Goal: Task Accomplishment & Management: Use online tool/utility

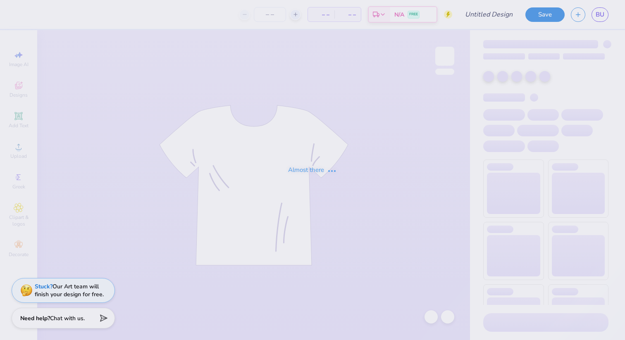
type input "Notre Dame"
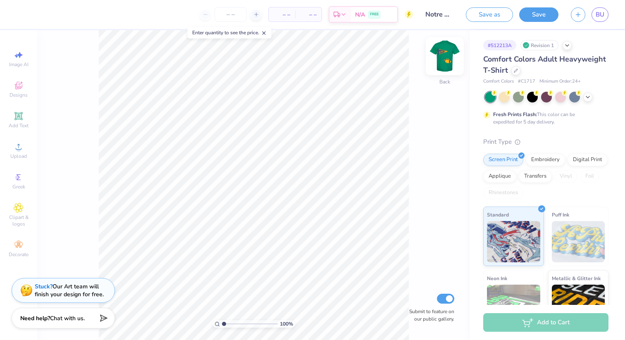
click at [446, 60] on img at bounding box center [444, 56] width 33 height 33
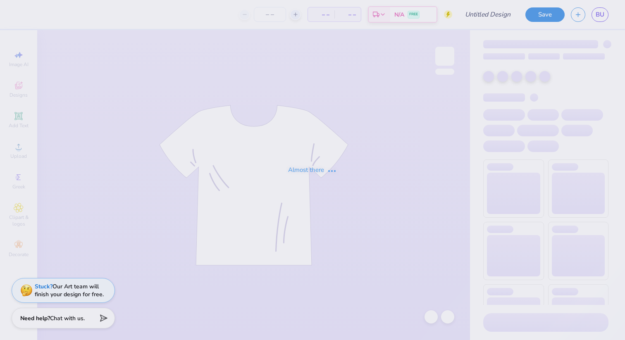
type input "Notre Dame"
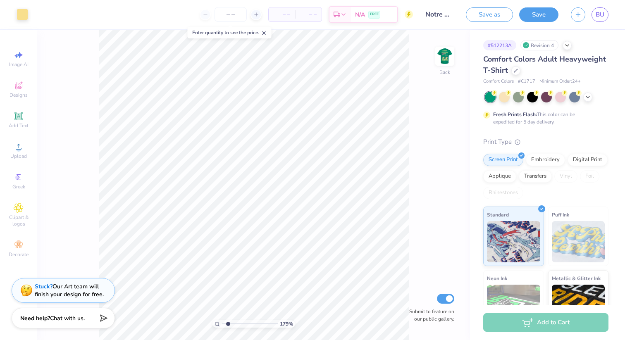
type input "1.73"
click at [228, 323] on input "range" at bounding box center [250, 323] width 56 height 7
click at [19, 209] on icon at bounding box center [19, 208] width 4 height 4
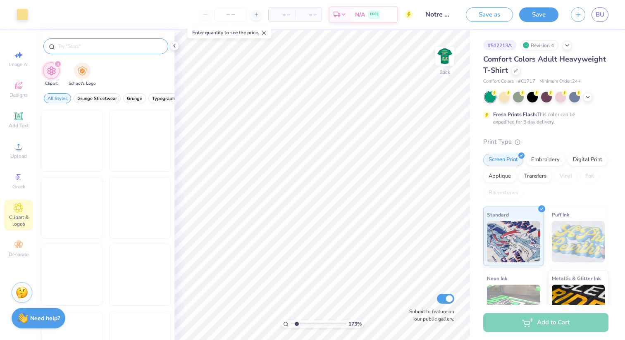
click at [118, 48] on input "text" at bounding box center [110, 46] width 106 height 8
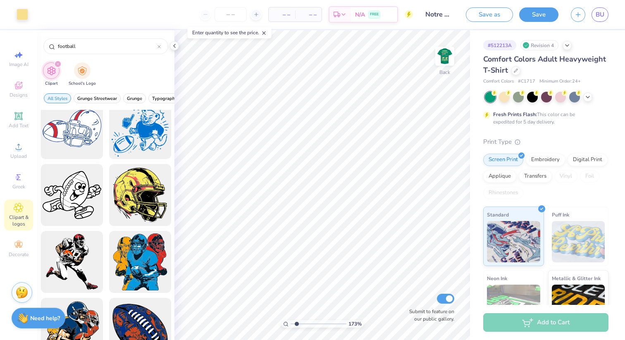
scroll to position [2092, 0]
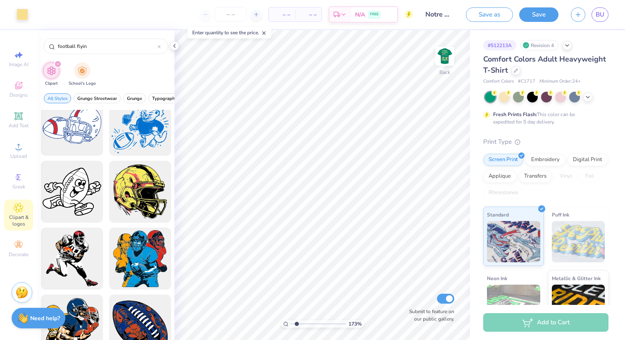
type input "football flying"
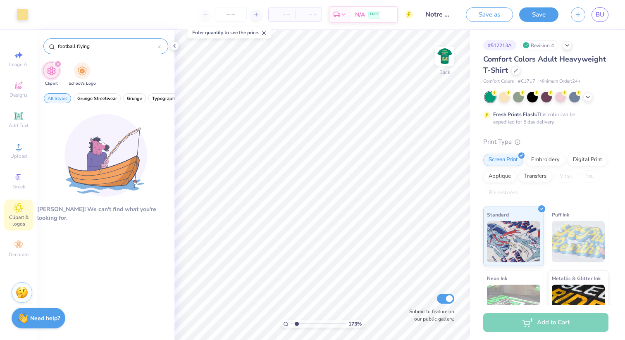
click at [122, 42] on input "football flying" at bounding box center [107, 46] width 100 height 8
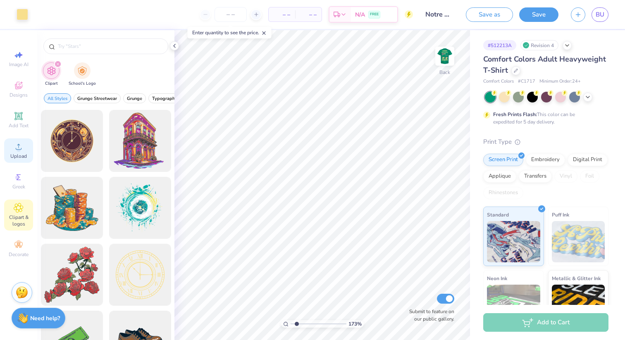
click at [12, 150] on div "Upload" at bounding box center [18, 150] width 29 height 24
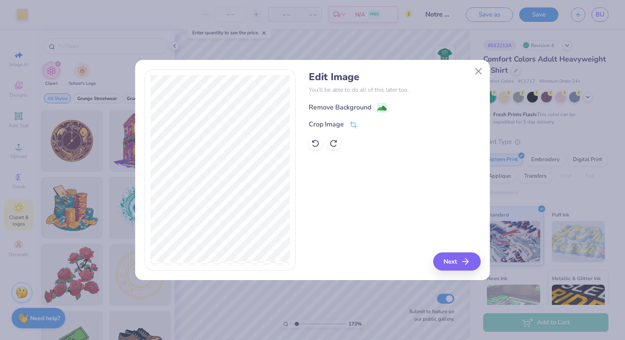
click at [367, 106] on div "Remove Background" at bounding box center [340, 108] width 62 height 10
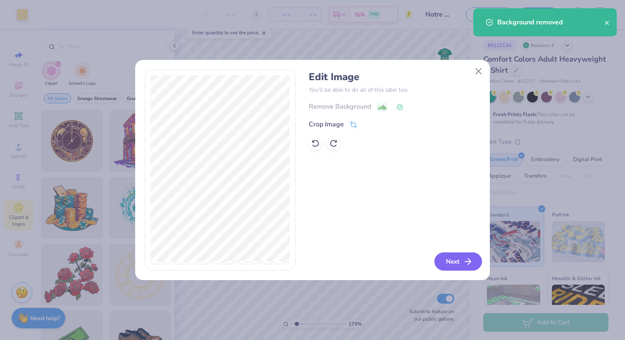
click at [445, 260] on button "Next" at bounding box center [458, 262] width 48 height 18
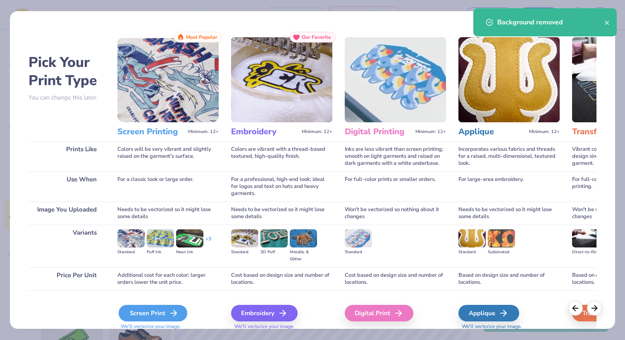
click at [136, 312] on div "Screen Print" at bounding box center [153, 313] width 69 height 17
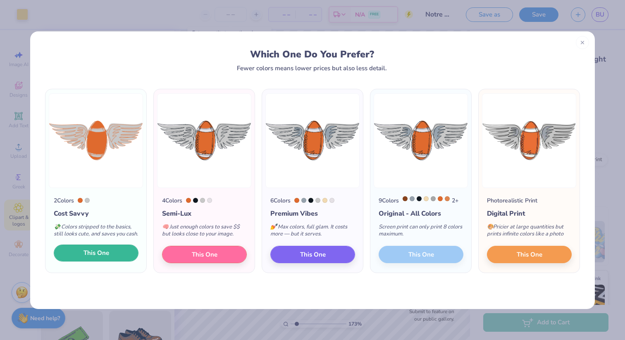
click at [106, 258] on span "This One" at bounding box center [96, 253] width 26 height 10
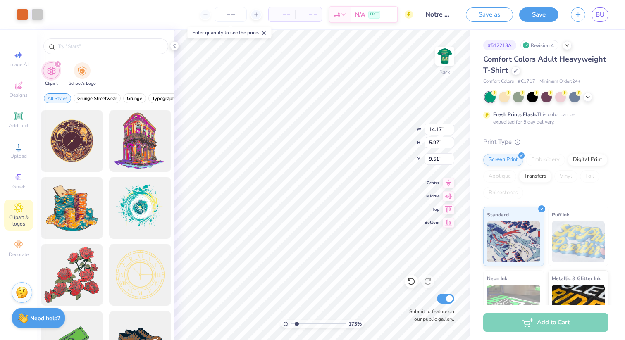
type input "10.99"
type input "4.63"
type input "10.86"
click at [35, 13] on div at bounding box center [37, 14] width 12 height 12
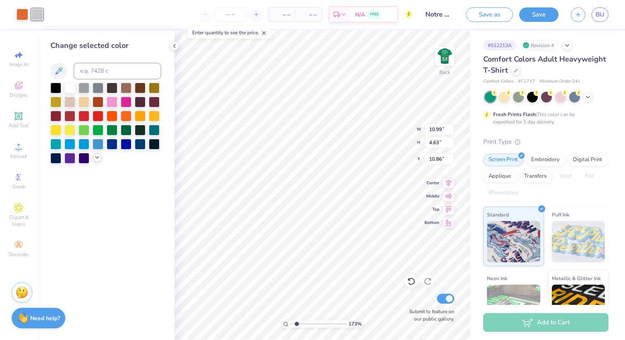
click at [93, 156] on div at bounding box center [97, 157] width 9 height 9
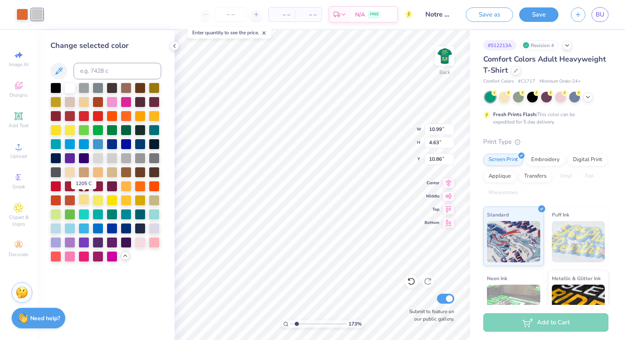
click at [84, 201] on div at bounding box center [84, 199] width 11 height 11
click at [25, 16] on div at bounding box center [23, 14] width 12 height 12
click at [140, 145] on div at bounding box center [140, 143] width 11 height 11
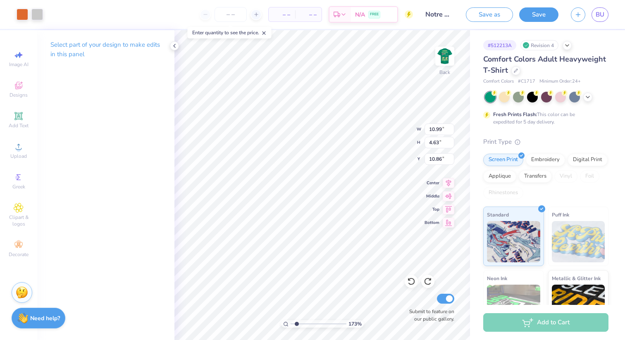
type input "14.17"
type input "5.97"
type input "9.51"
click at [18, 154] on span "Upload" at bounding box center [18, 156] width 17 height 7
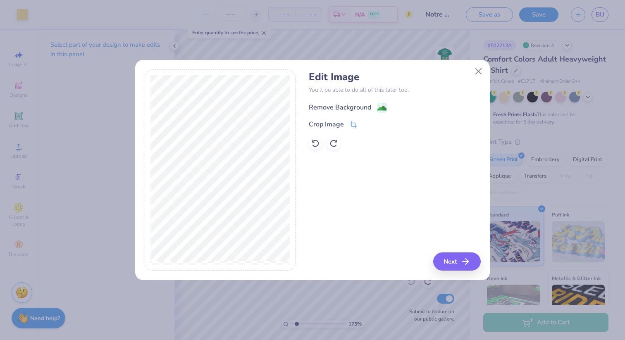
click at [379, 109] on image at bounding box center [381, 108] width 9 height 9
click at [444, 260] on button "Next" at bounding box center [458, 262] width 48 height 18
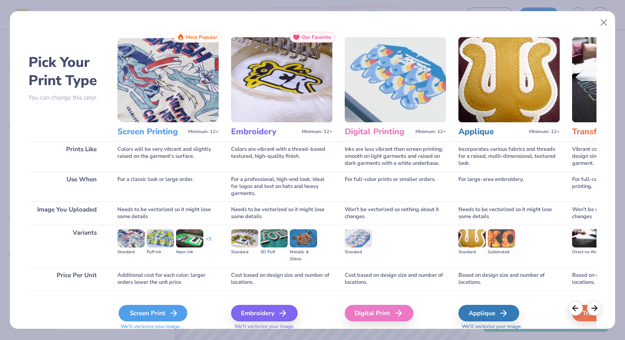
click at [137, 315] on div "Screen Print" at bounding box center [153, 313] width 69 height 17
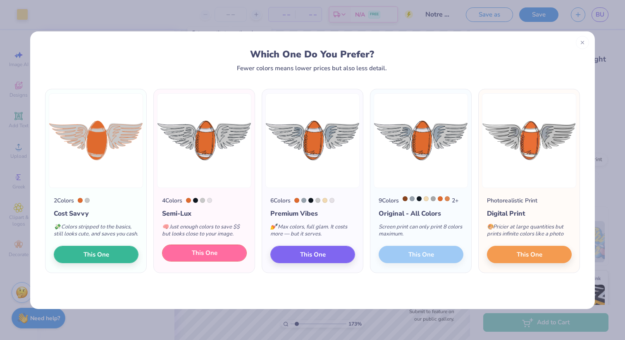
click at [221, 261] on button "This One" at bounding box center [204, 253] width 85 height 17
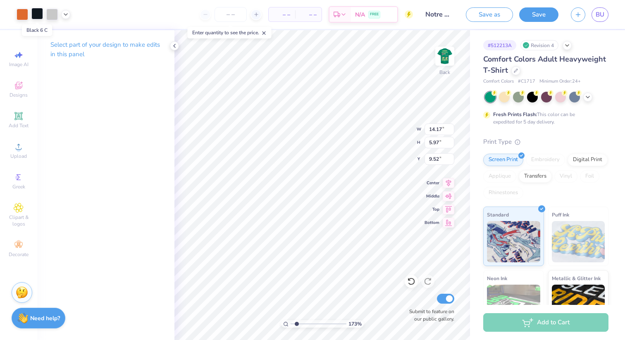
click at [37, 15] on div at bounding box center [37, 14] width 12 height 12
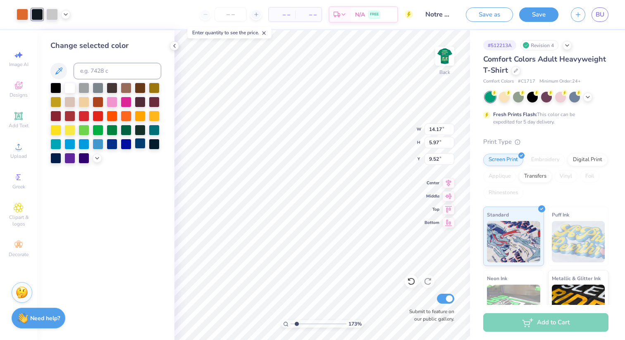
click at [139, 144] on div at bounding box center [140, 143] width 11 height 11
click at [52, 14] on div at bounding box center [52, 14] width 12 height 12
click at [95, 155] on icon at bounding box center [97, 157] width 7 height 7
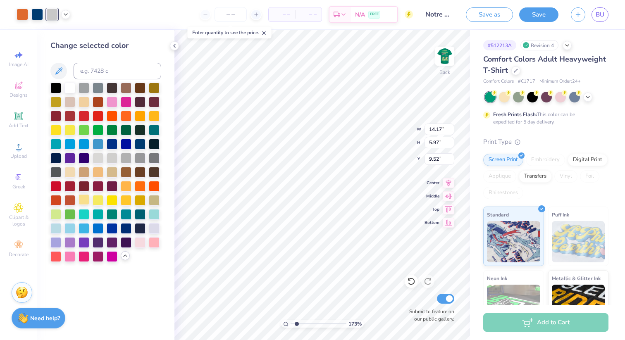
click at [83, 200] on div at bounding box center [84, 199] width 11 height 11
click at [19, 15] on div at bounding box center [23, 14] width 12 height 12
click at [82, 201] on div at bounding box center [84, 199] width 11 height 11
click at [52, 15] on div at bounding box center [52, 14] width 12 height 12
click at [83, 200] on div at bounding box center [84, 199] width 11 height 11
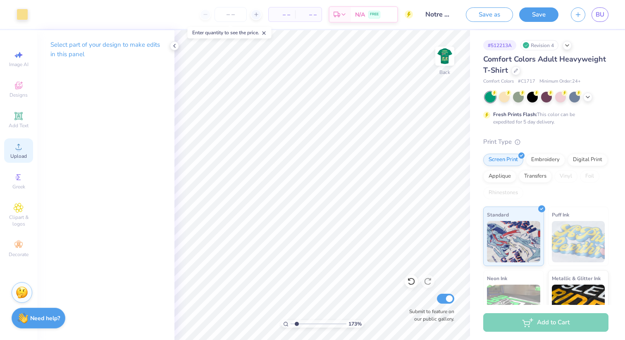
click at [17, 149] on circle at bounding box center [18, 149] width 5 height 5
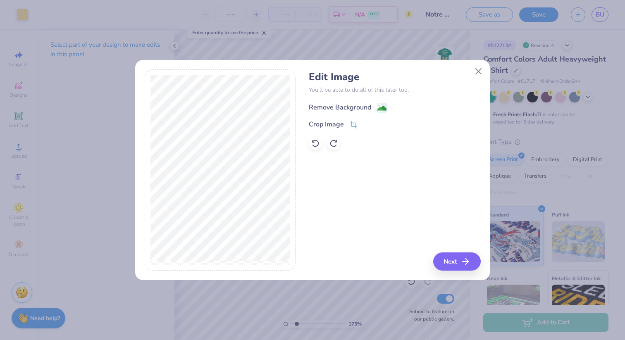
click at [375, 103] on div "Remove Background" at bounding box center [348, 108] width 78 height 10
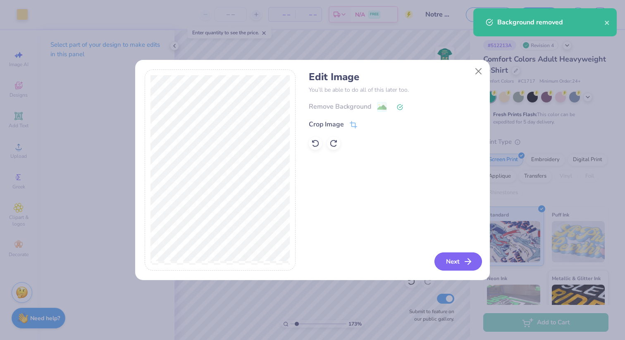
click at [457, 265] on button "Next" at bounding box center [458, 262] width 48 height 18
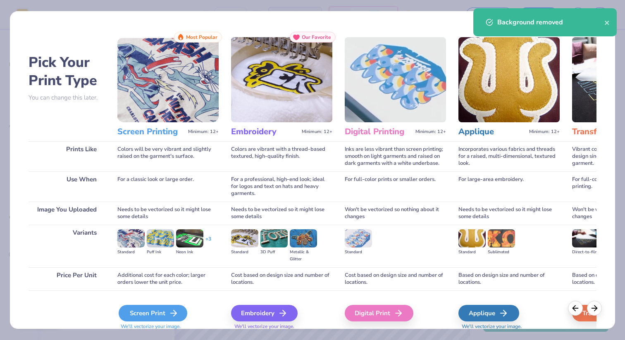
click at [151, 310] on div "Screen Print" at bounding box center [153, 313] width 69 height 17
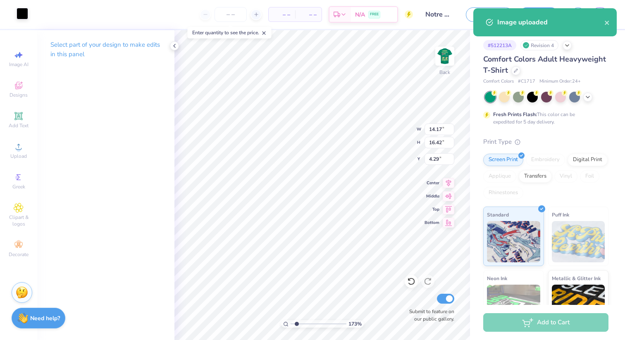
click at [20, 14] on div at bounding box center [23, 14] width 12 height 12
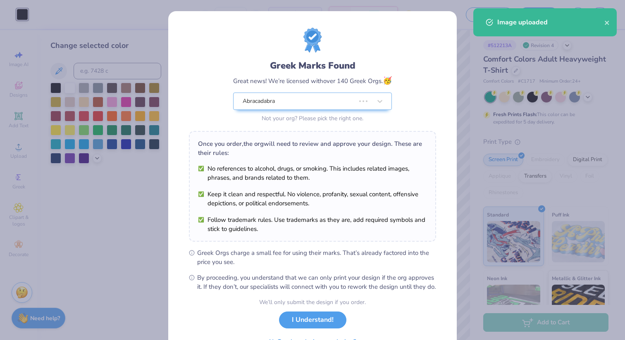
click at [98, 159] on div "Greek Marks Found Great news! We’re licensed with over 140 Greek Orgs. 🥳 Abraca…" at bounding box center [312, 170] width 625 height 340
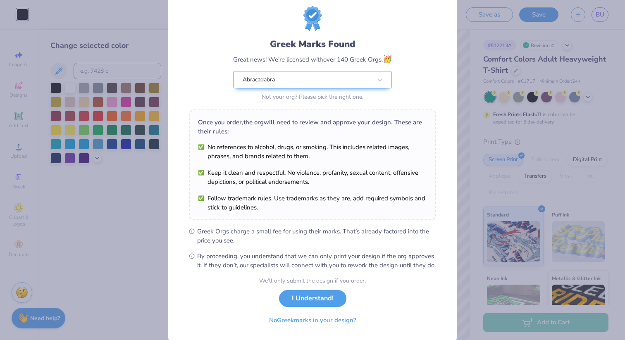
scroll to position [47, 0]
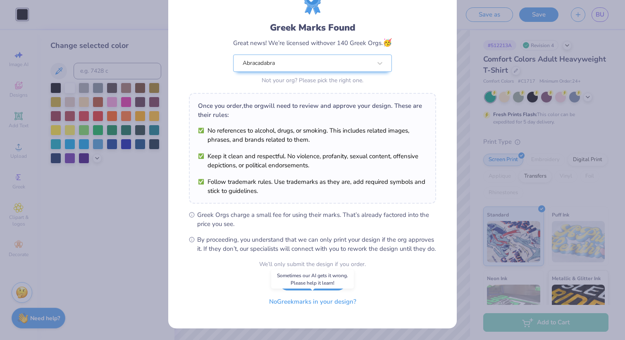
click at [298, 305] on button "No Greek marks in your design?" at bounding box center [312, 301] width 101 height 17
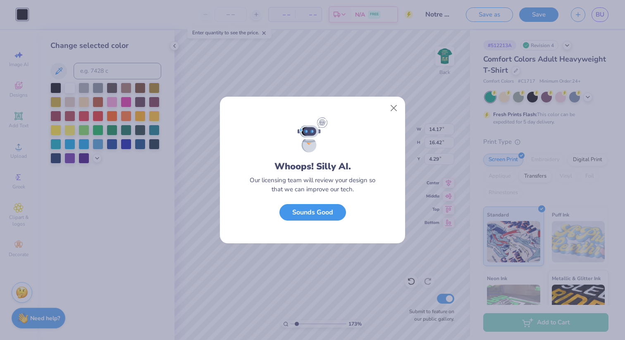
click at [329, 213] on button "Sounds Good" at bounding box center [312, 212] width 67 height 17
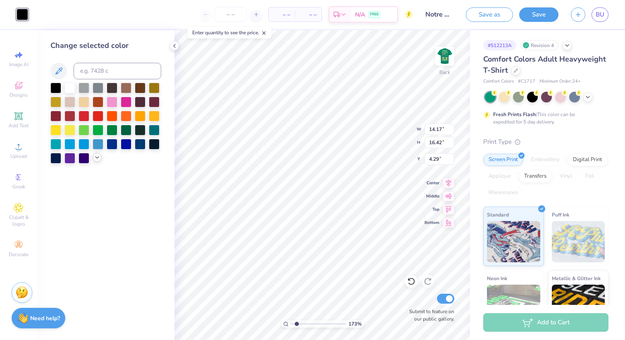
click at [96, 159] on icon at bounding box center [97, 157] width 7 height 7
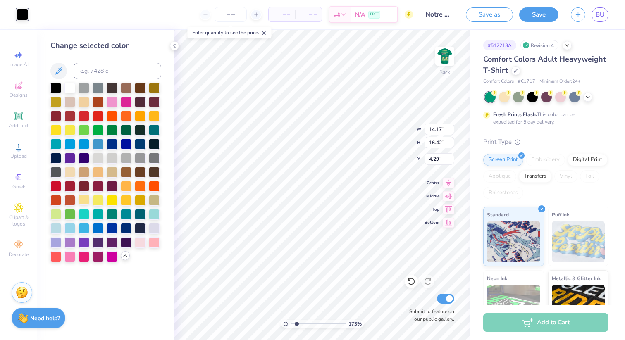
click at [83, 203] on div at bounding box center [84, 199] width 11 height 11
type input "3.71"
type input "4.29"
type input "6.80"
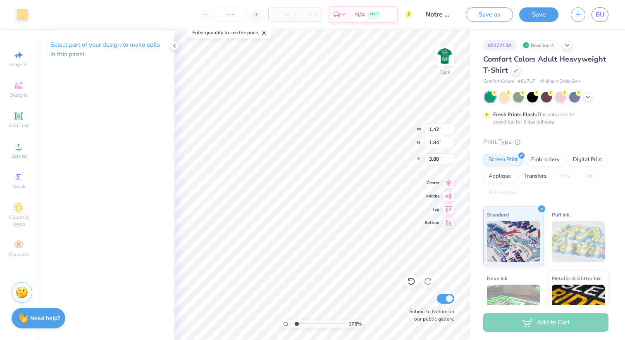
type input "3.80"
drag, startPoint x: 298, startPoint y: 323, endPoint x: 303, endPoint y: 322, distance: 5.0
type input "2.87"
click at [303, 322] on input "range" at bounding box center [319, 323] width 56 height 7
type input "3.64"
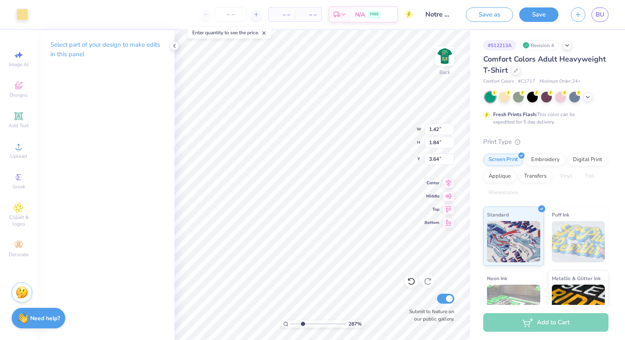
type input "3.71"
type input "4.29"
type input "3.80"
type input "1.47"
type input "1.71"
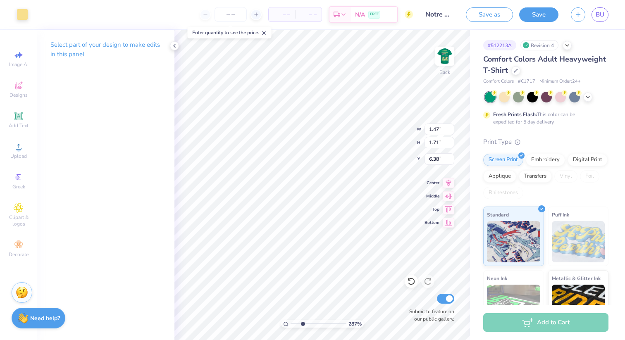
type input "3.71"
type input "1.61"
type input "1.69"
type input "2.80"
type input "1.70"
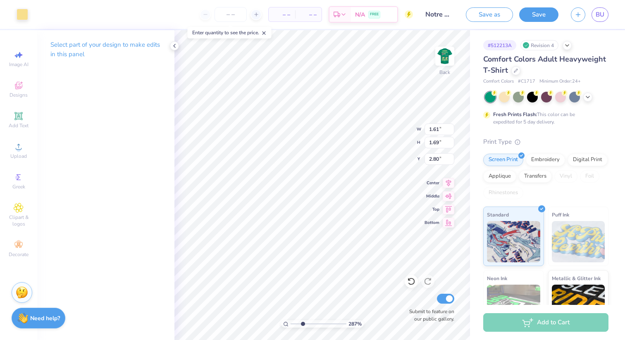
type input "1.59"
type input "2.85"
type input "2.92"
type input "1.58"
type input "1.70"
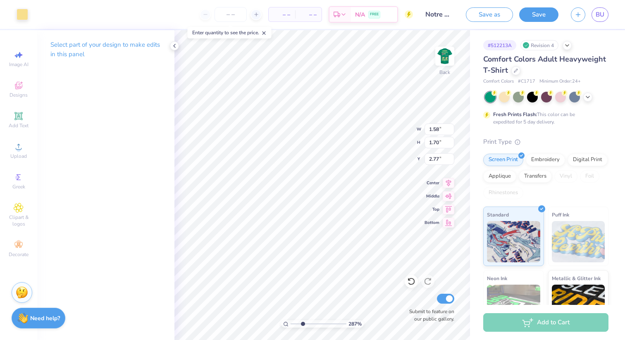
type input "3.86"
type input "3.23"
type input "1.42"
type input "1.84"
type input "3.72"
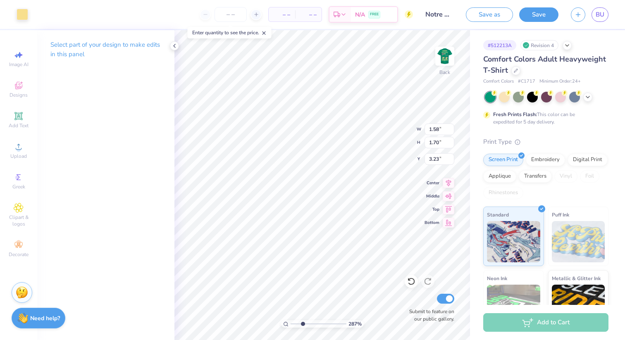
type input "3.14"
type input "3.11"
type input "3.13"
click at [301, 322] on input "range" at bounding box center [319, 323] width 56 height 7
drag, startPoint x: 301, startPoint y: 322, endPoint x: 280, endPoint y: 324, distance: 20.7
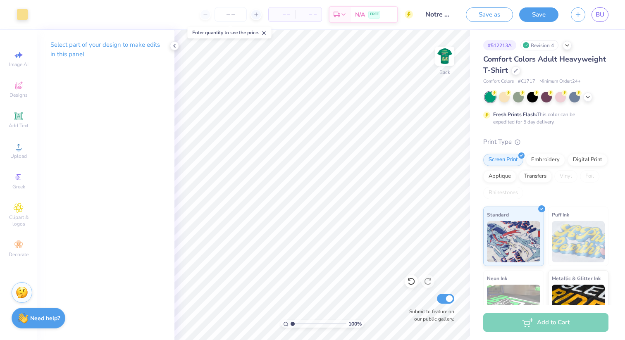
click at [291, 324] on input "range" at bounding box center [319, 323] width 56 height 7
drag, startPoint x: 292, startPoint y: 323, endPoint x: 300, endPoint y: 321, distance: 8.1
type input "2.41"
click at [300, 321] on input "range" at bounding box center [319, 323] width 56 height 7
type input "3.10"
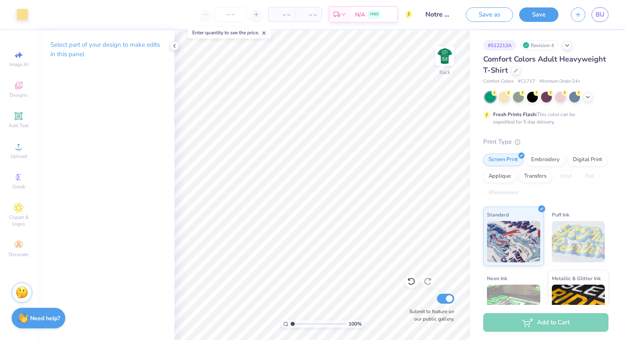
drag, startPoint x: 301, startPoint y: 324, endPoint x: 279, endPoint y: 324, distance: 21.1
type input "1"
click at [291, 324] on input "range" at bounding box center [319, 323] width 56 height 7
click at [446, 58] on img at bounding box center [444, 56] width 33 height 33
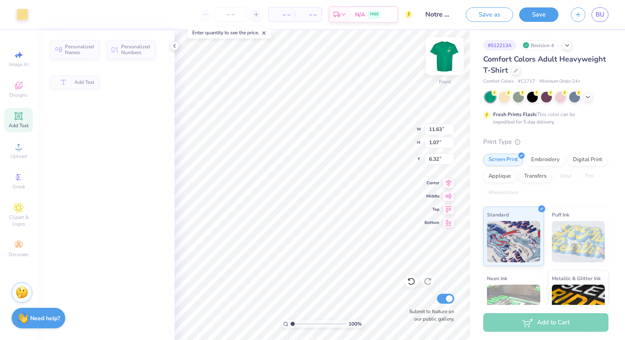
type input "11.63"
type input "1.07"
type input "6.32"
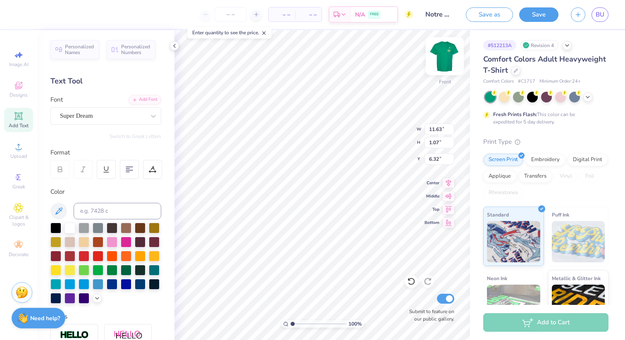
scroll to position [0, 2]
type input "6.31"
click at [445, 56] on img at bounding box center [444, 56] width 33 height 33
click at [446, 58] on img at bounding box center [444, 56] width 33 height 33
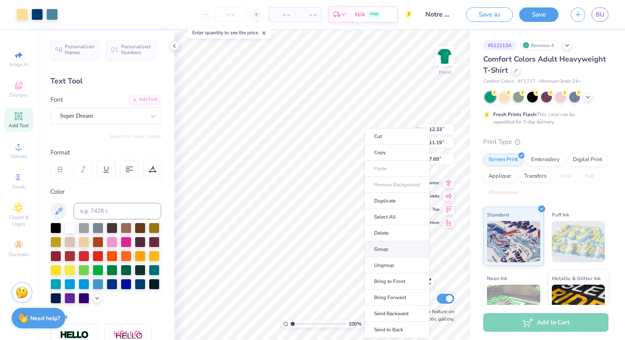
click at [380, 247] on li "Group" at bounding box center [397, 249] width 65 height 16
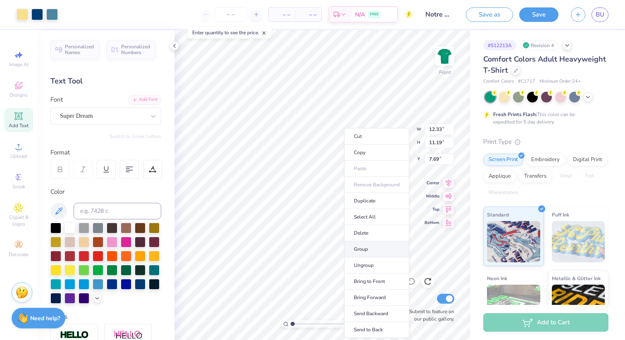
click at [365, 244] on li "Group" at bounding box center [376, 249] width 65 height 16
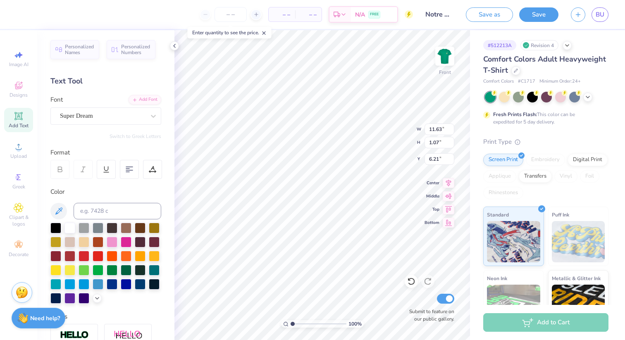
type input "6.21"
type input "12.33"
type input "11.19"
type input "7.69"
type input "11.63"
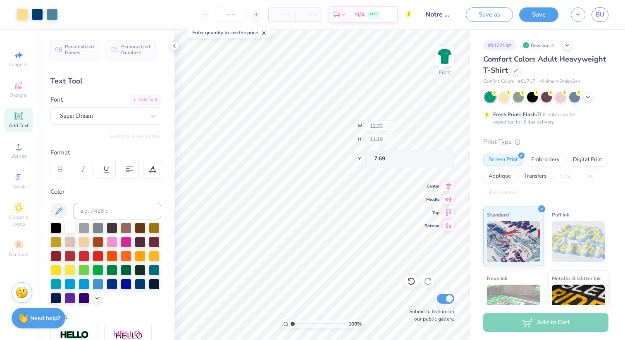
type input "1.07"
type input "6.21"
type textarea "FAMILIES WEEKEND"
type input "9.21"
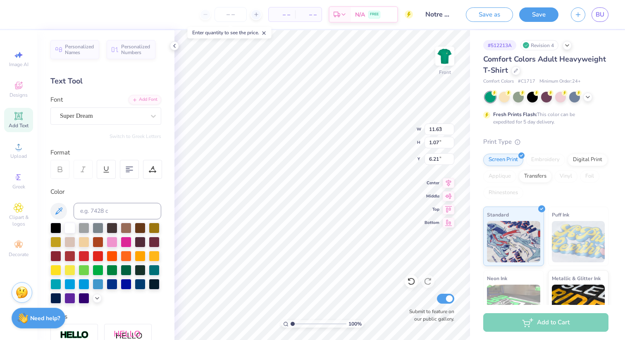
type input "1.55"
type input "4.38"
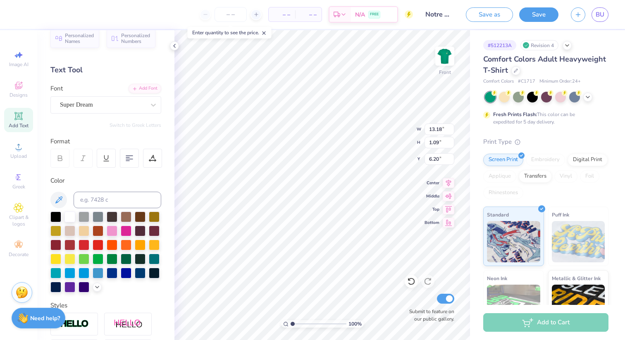
scroll to position [5, 0]
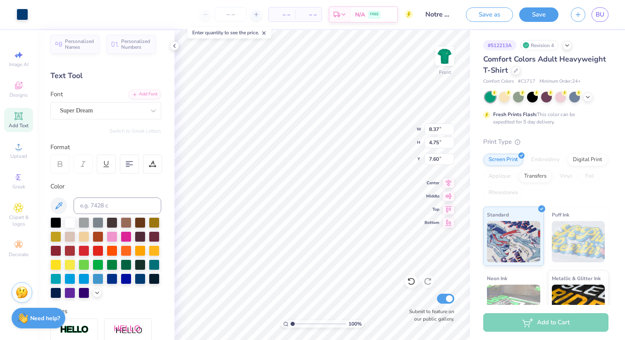
type input "8.37"
type input "4.75"
type input "7.60"
type input "13.18"
type input "1.09"
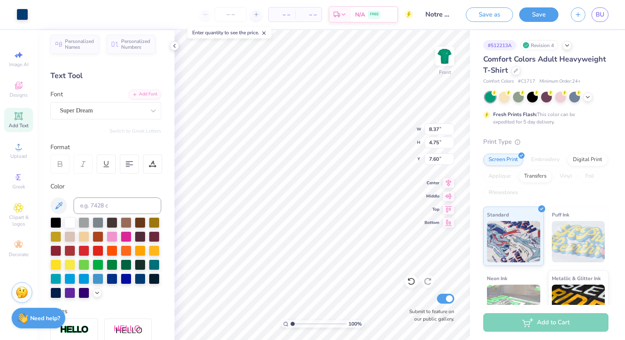
type input "6.20"
type input "11.66"
type input "0.96"
type input "6.22"
type input "4.50"
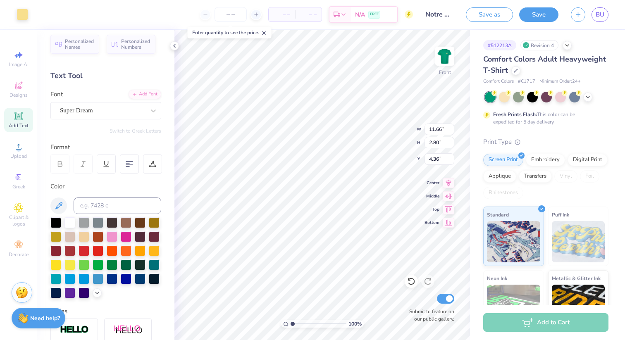
type input "4.36"
type input "7.74"
type input "4.38"
type input "7.79"
type input "6.13"
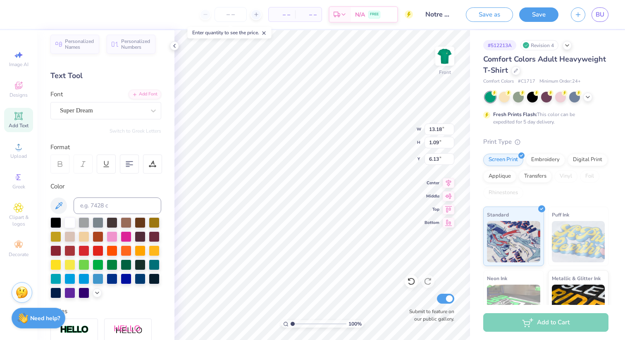
type input "11.72"
type input "0.97"
type input "6.12"
type input "9.21"
type input "1.55"
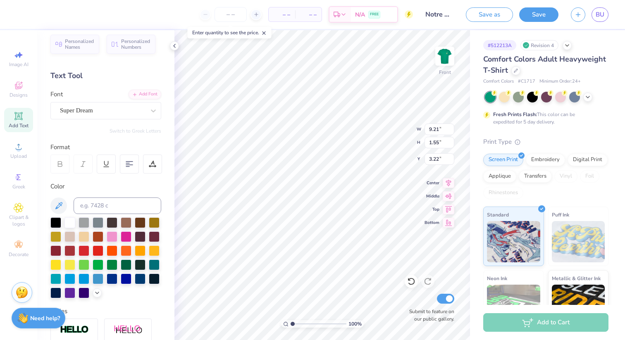
type input "4.20"
click at [487, 13] on button "Save as" at bounding box center [489, 14] width 47 height 14
